Goal: Consume media (video, audio)

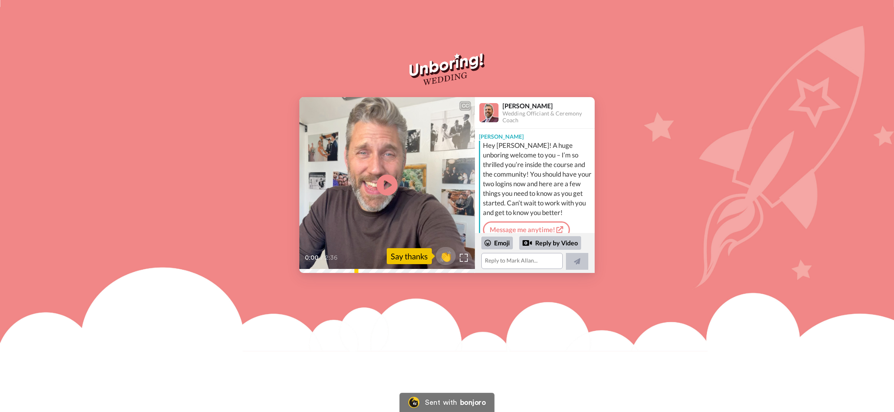
click at [391, 184] on icon at bounding box center [387, 184] width 21 height 21
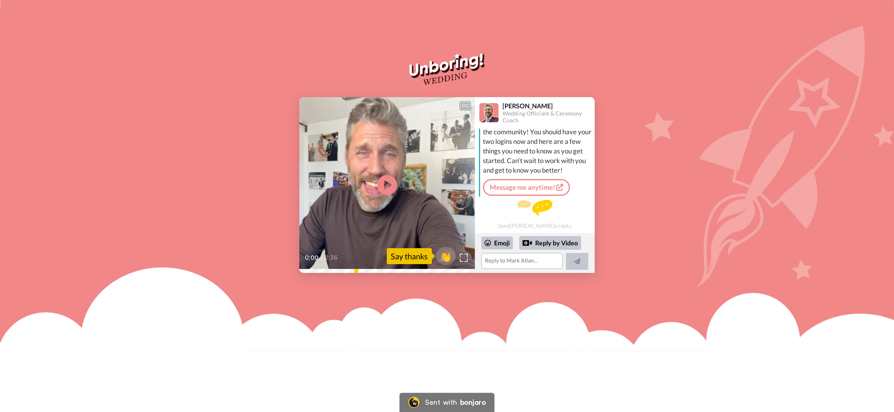
click at [661, 305] on div "CC Play/Pause 0:00 / 2:36 👏 Say thanks Mark Allan Groleau Wedding Officiant & C…" at bounding box center [447, 206] width 894 height 412
